Goal: Entertainment & Leisure: Consume media (video, audio)

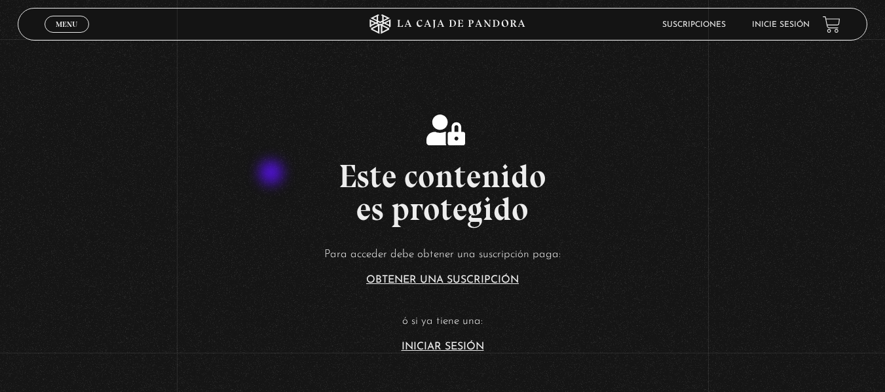
scroll to position [134, 0]
click at [441, 343] on link "Iniciar Sesión" at bounding box center [443, 346] width 83 height 10
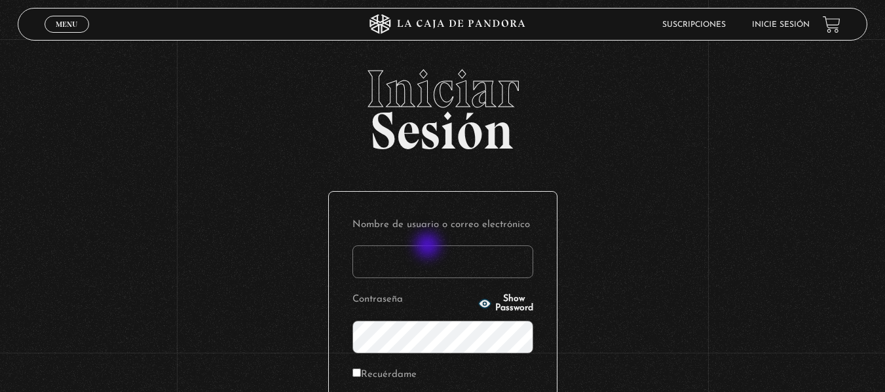
click at [429, 247] on input "Nombre de usuario o correo electrónico" at bounding box center [442, 262] width 181 height 33
type input "branzelpic@gmail.com"
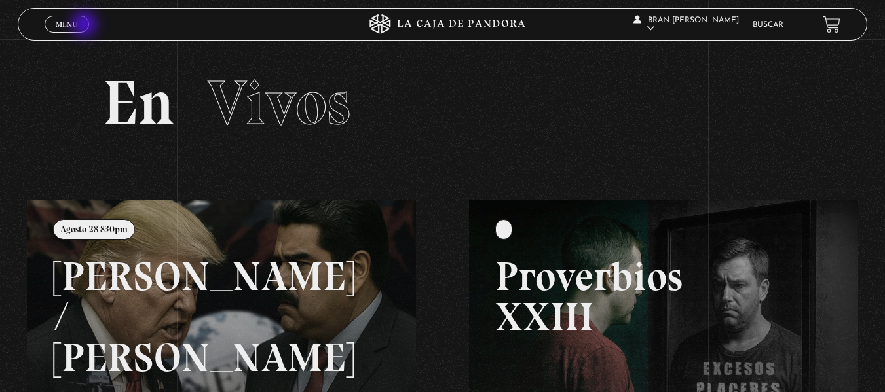
click at [86, 26] on link "Menu Cerrar" at bounding box center [67, 24] width 45 height 17
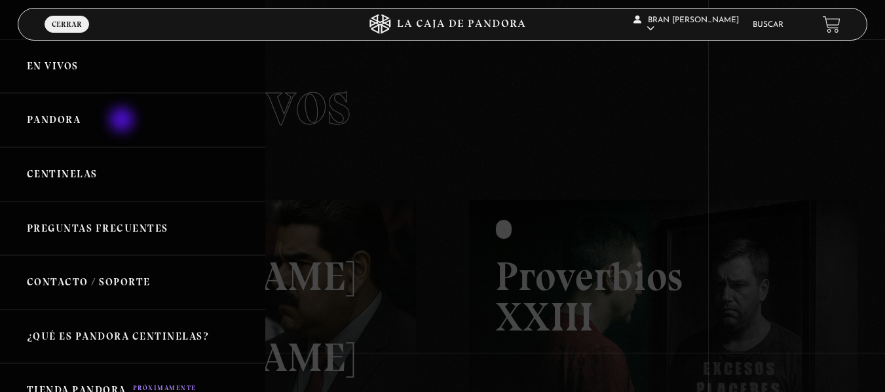
click at [123, 121] on link "Pandora" at bounding box center [132, 120] width 265 height 54
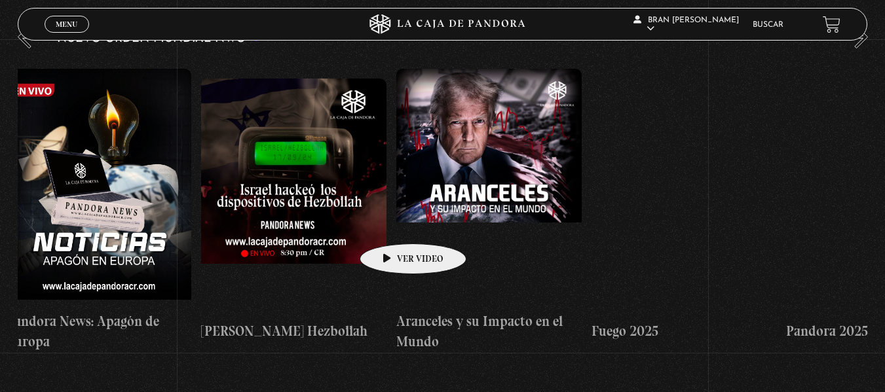
scroll to position [0, 987]
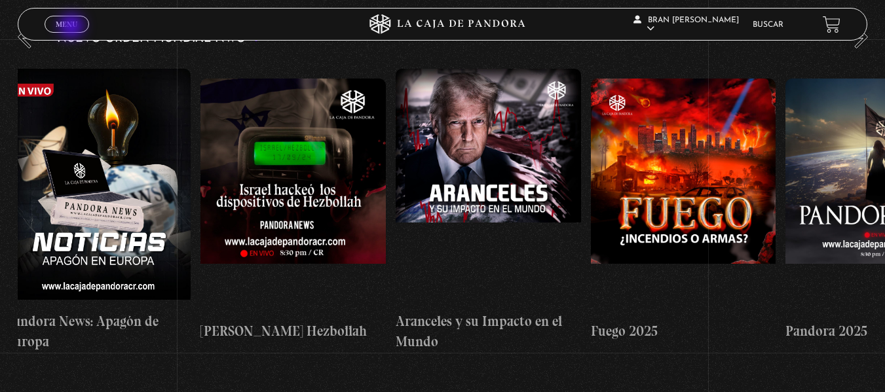
click at [73, 28] on span "Menu" at bounding box center [67, 24] width 22 height 8
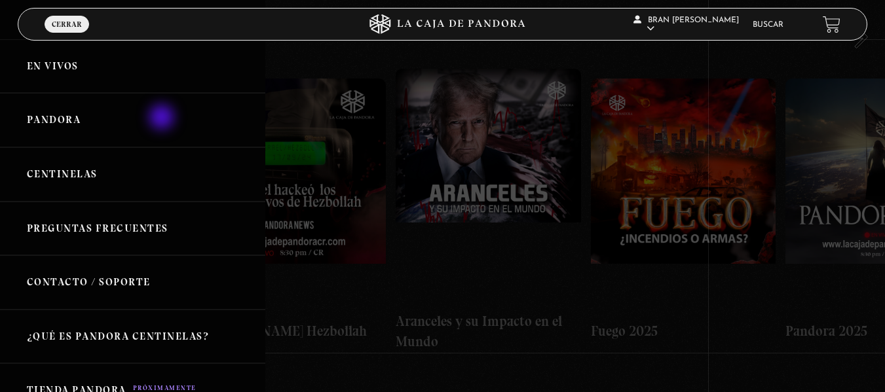
click at [163, 119] on link "Pandora" at bounding box center [132, 120] width 265 height 54
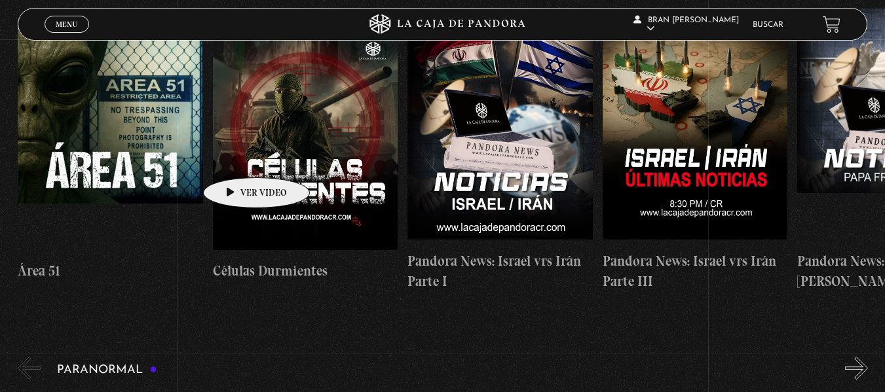
scroll to position [1045, 0]
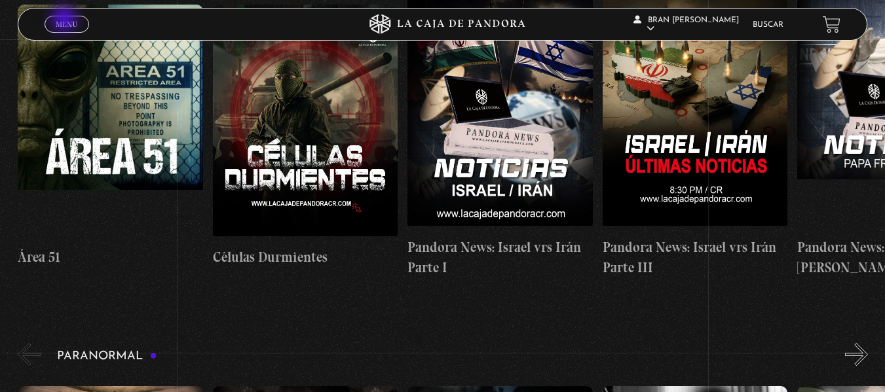
click at [66, 20] on span "Menu" at bounding box center [67, 24] width 22 height 8
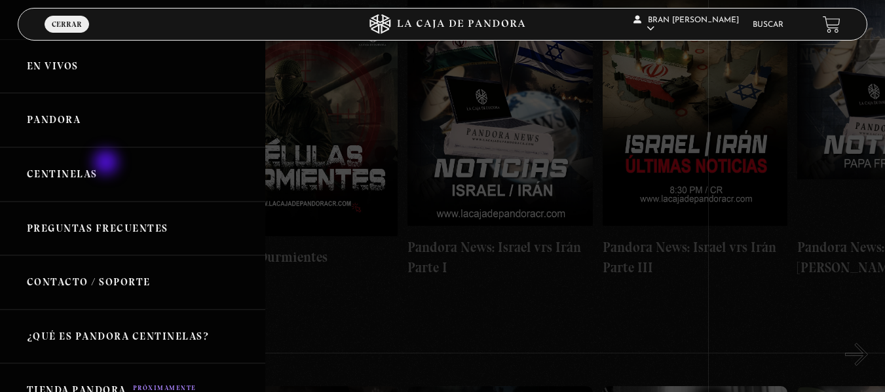
click at [107, 164] on link "Centinelas" at bounding box center [132, 174] width 265 height 54
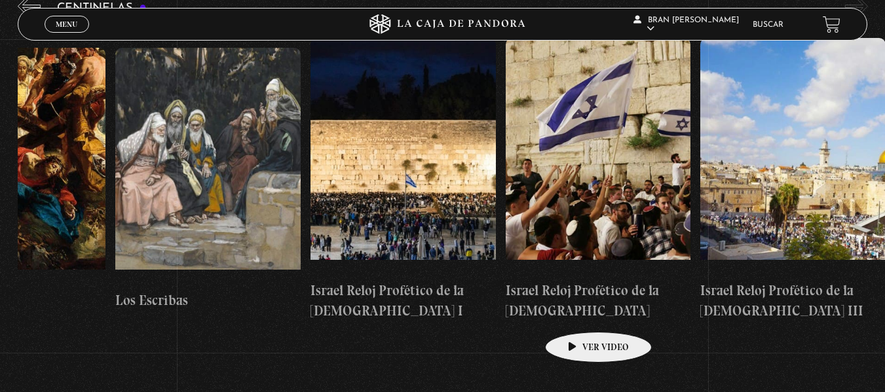
scroll to position [208, 0]
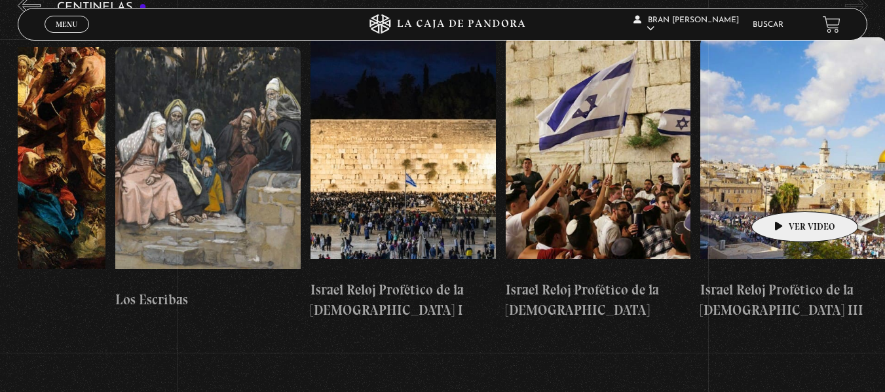
click at [784, 192] on figure at bounding box center [792, 155] width 185 height 236
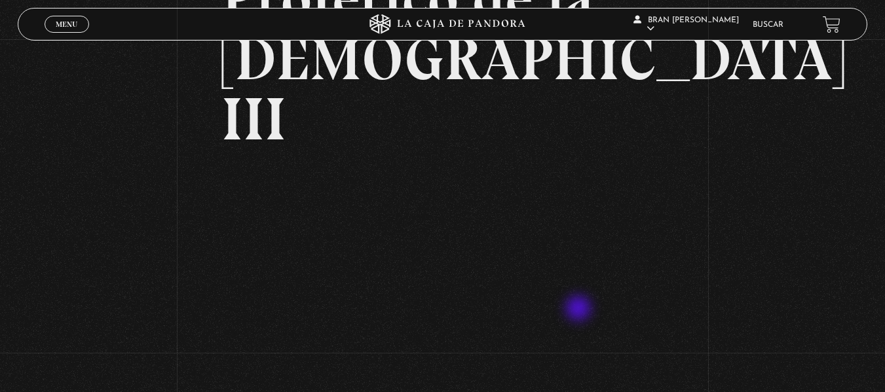
scroll to position [197, 0]
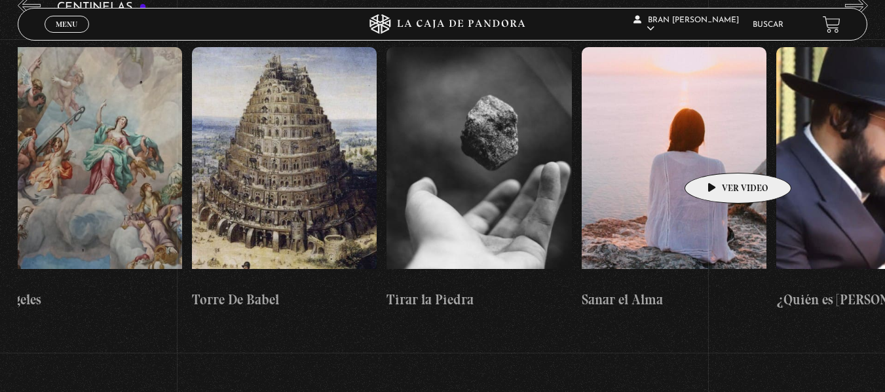
scroll to position [0, 21539]
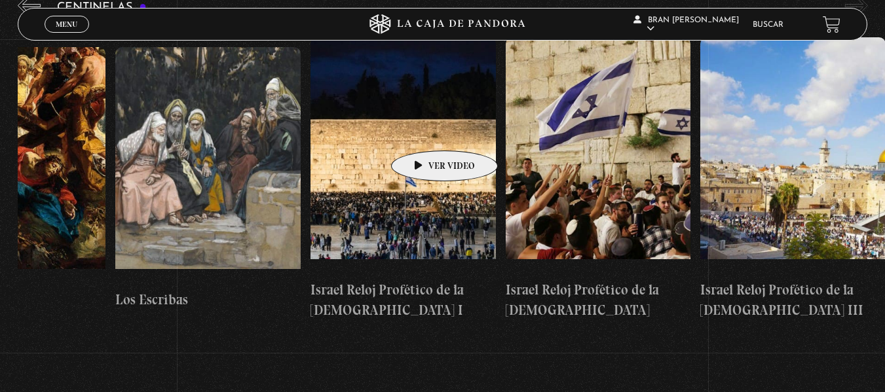
click at [424, 131] on figure at bounding box center [403, 155] width 185 height 236
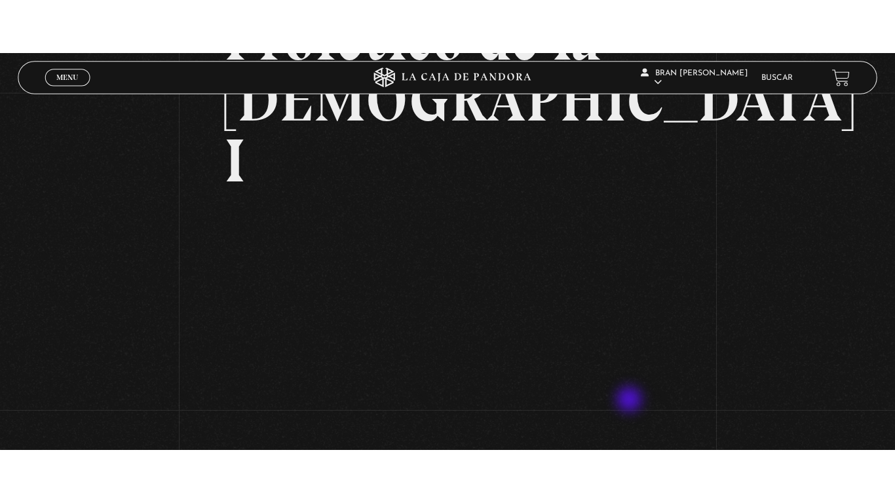
scroll to position [210, 0]
